Goal: Transaction & Acquisition: Purchase product/service

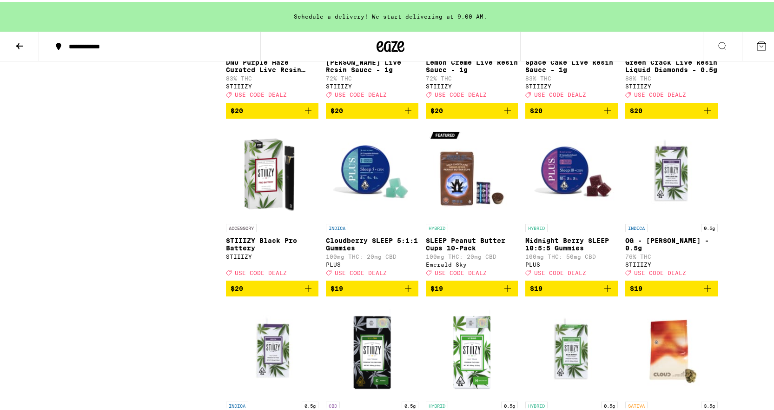
scroll to position [5163, 0]
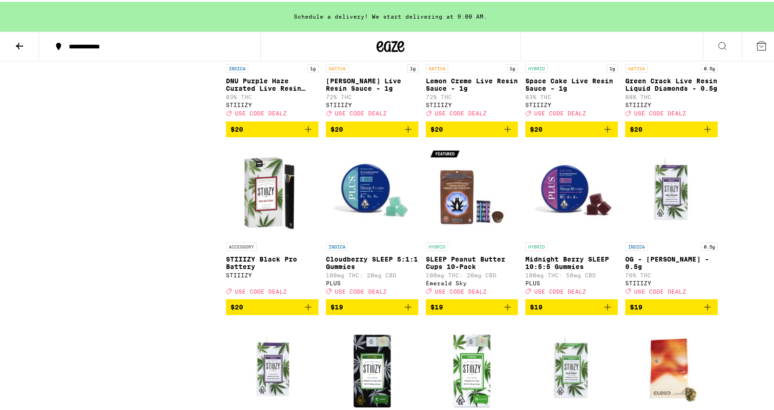
click at [14, 56] on button at bounding box center [19, 44] width 39 height 29
click at [10, 59] on button at bounding box center [19, 44] width 39 height 29
click at [21, 41] on icon at bounding box center [19, 44] width 11 height 11
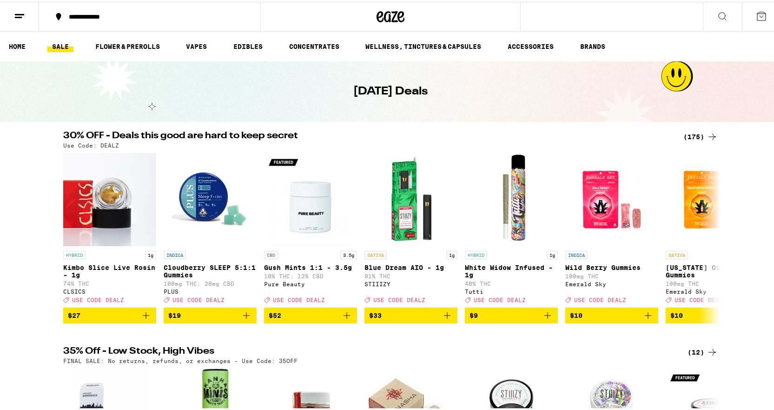
click at [707, 134] on icon at bounding box center [712, 134] width 11 height 11
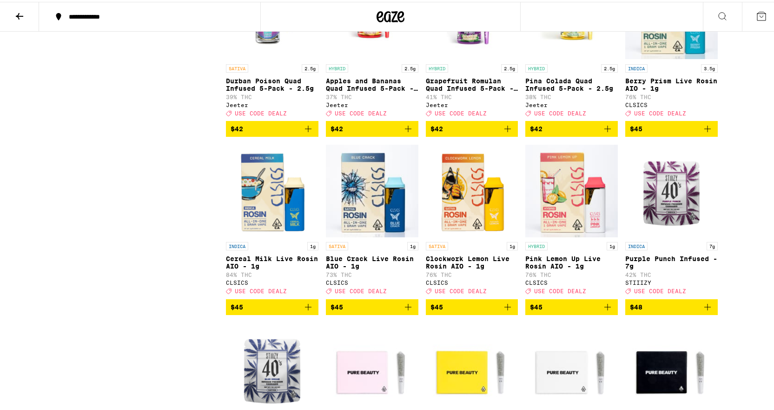
scroll to position [5488, 0]
